Goal: Use online tool/utility: Use online tool/utility

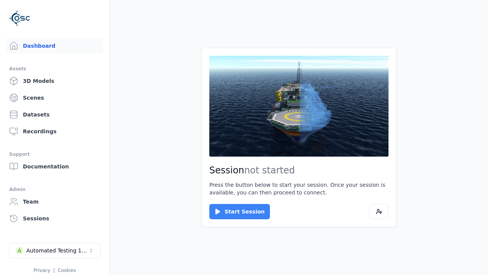
click at [235, 211] on button "Start Session" at bounding box center [239, 211] width 61 height 15
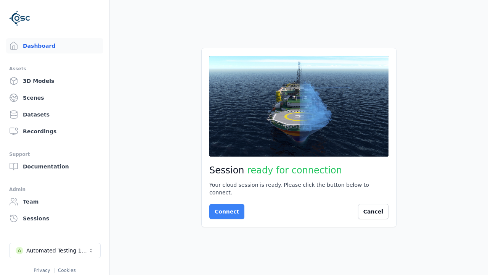
click at [225, 208] on button "Connect" at bounding box center [226, 211] width 35 height 15
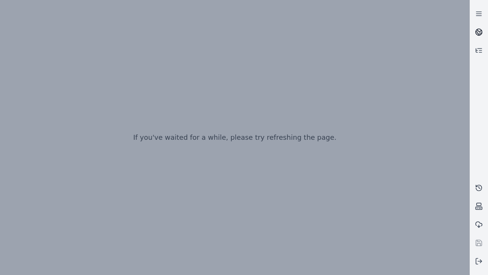
click at [479, 32] on icon at bounding box center [480, 30] width 5 height 3
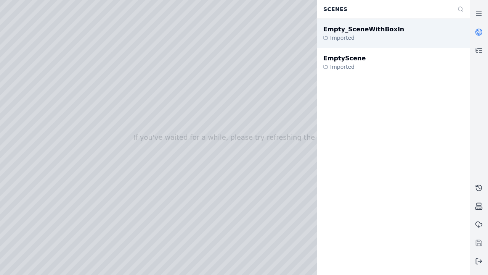
click at [356, 29] on div "Empty_SceneWithBoxIn" at bounding box center [364, 29] width 81 height 9
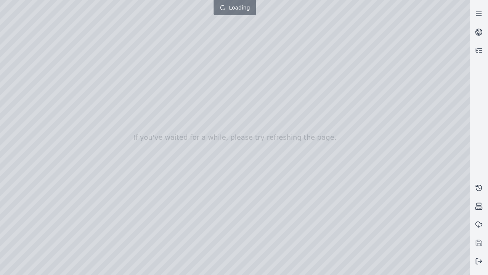
click at [32, 81] on div at bounding box center [235, 137] width 470 height 275
click at [123, 129] on div at bounding box center [235, 137] width 470 height 275
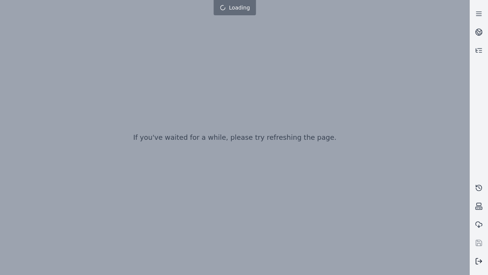
click at [479, 261] on line at bounding box center [480, 261] width 4 height 0
